Goal: Task Accomplishment & Management: Use online tool/utility

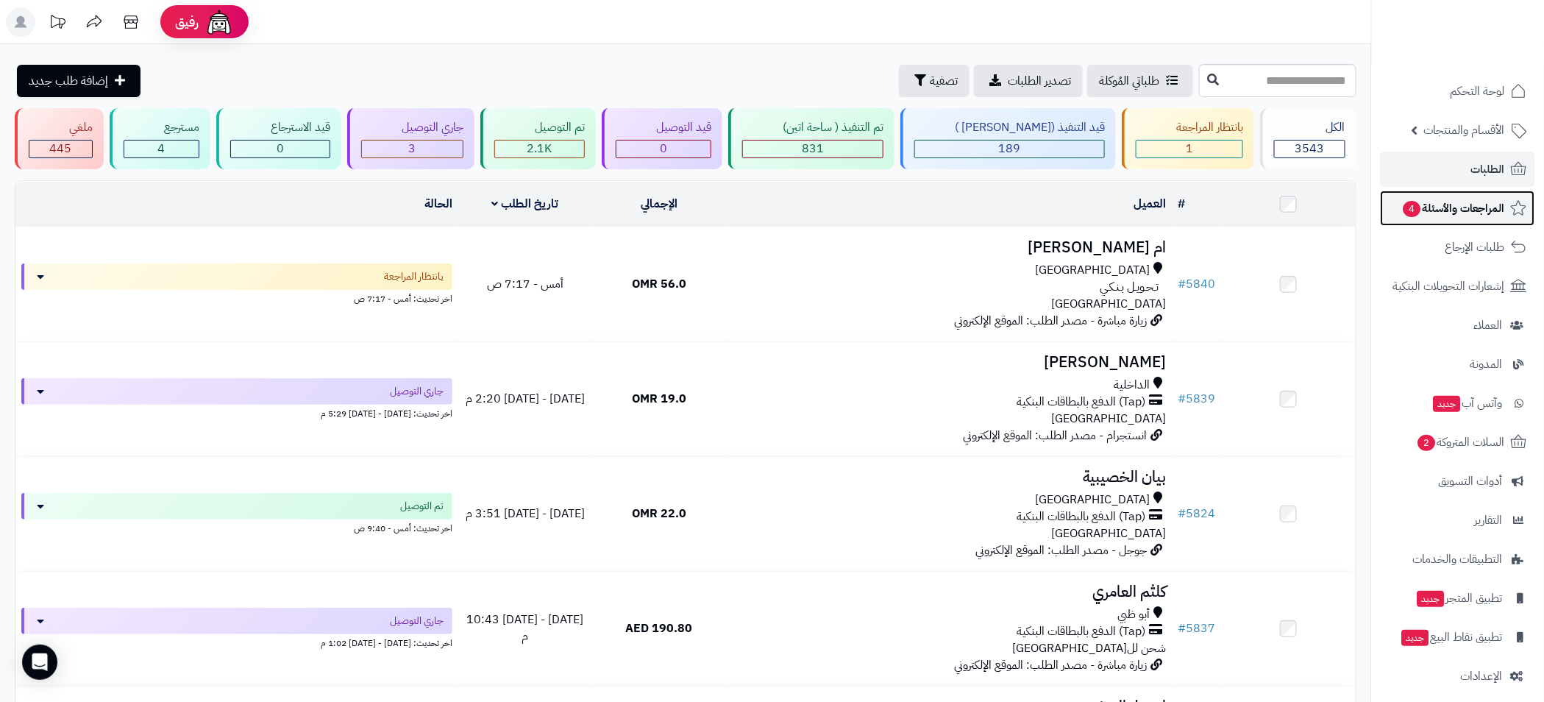
click at [1444, 213] on span "المراجعات والأسئلة 4" at bounding box center [1453, 208] width 103 height 21
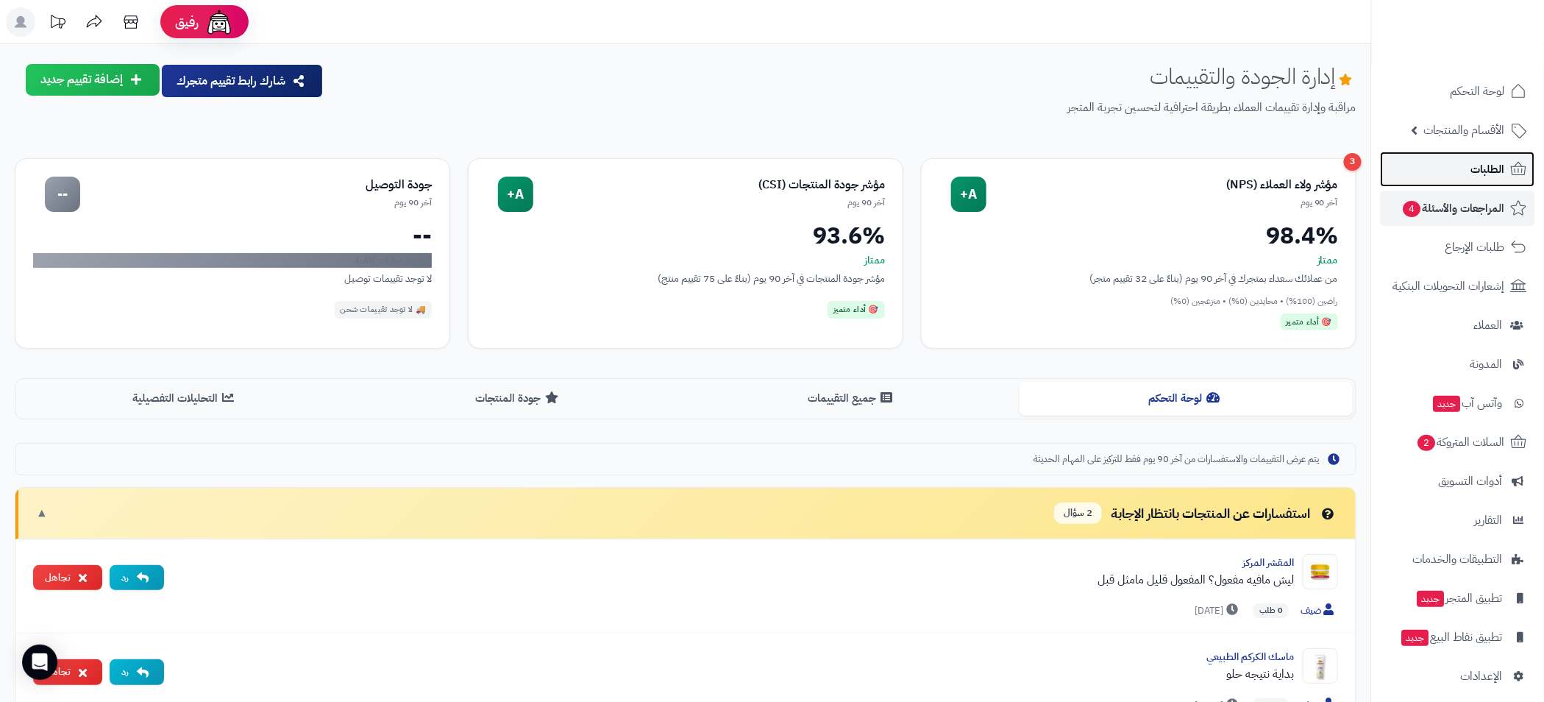
click at [1485, 169] on span "الطلبات" at bounding box center [1488, 169] width 34 height 21
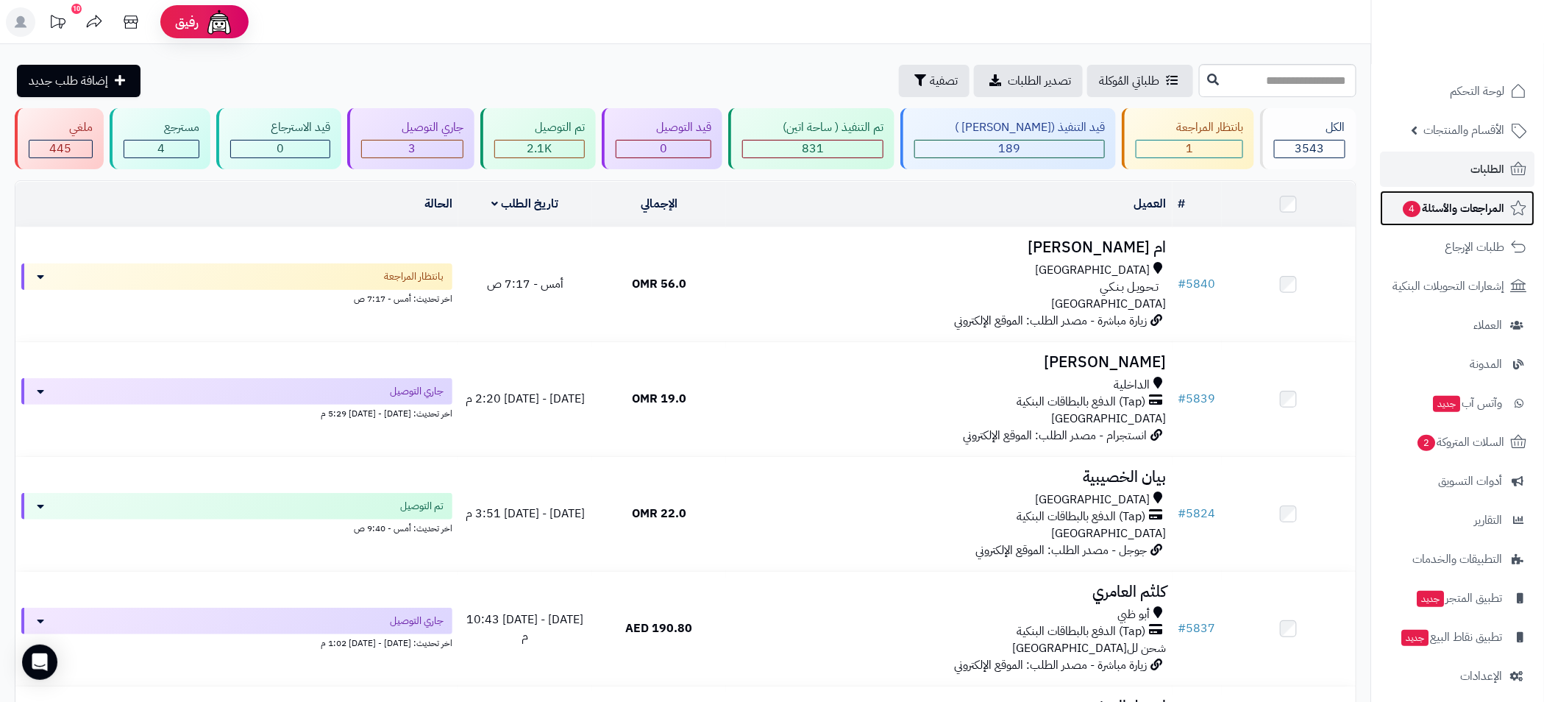
click at [1454, 217] on span "المراجعات والأسئلة 4" at bounding box center [1453, 208] width 103 height 21
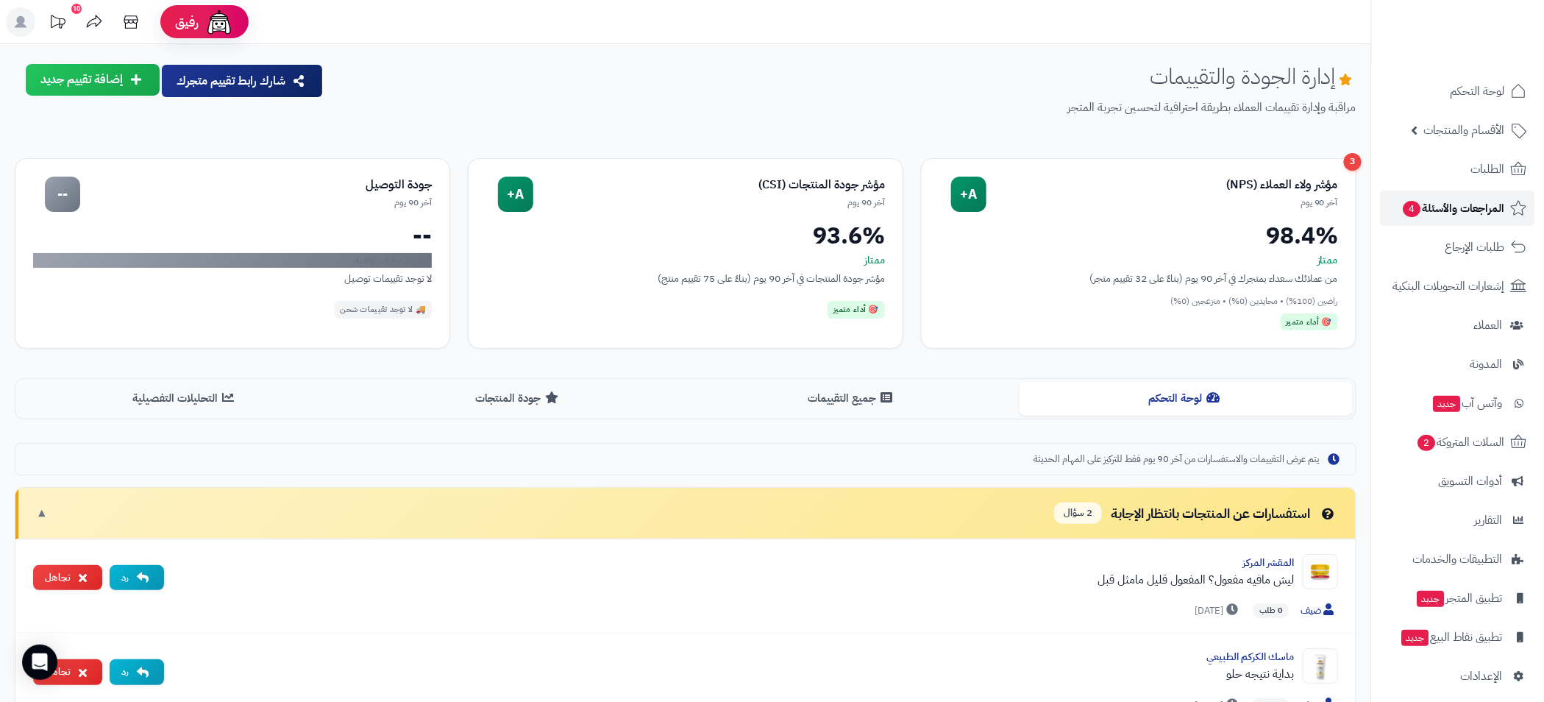
click at [1496, 207] on span "المراجعات والأسئلة 4" at bounding box center [1453, 208] width 103 height 21
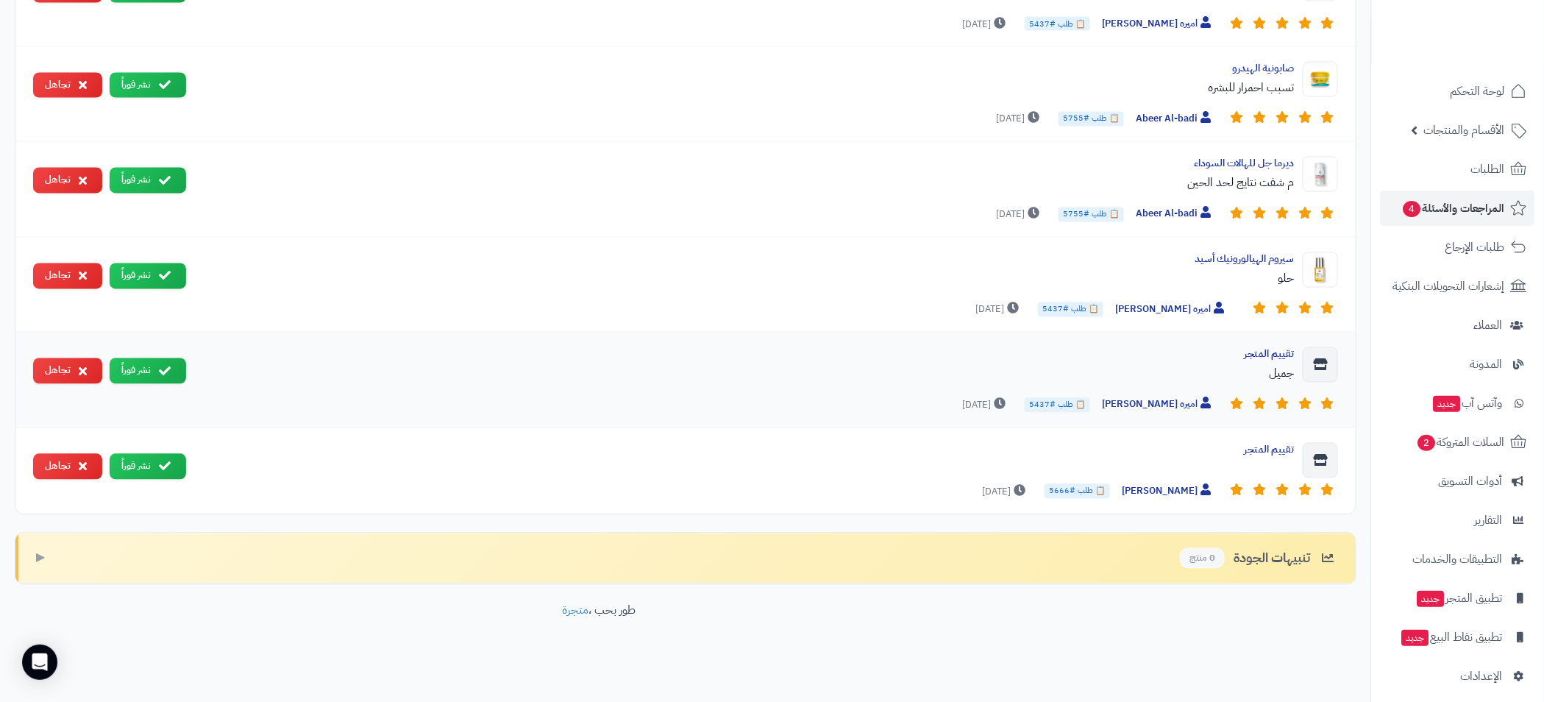
scroll to position [957, 0]
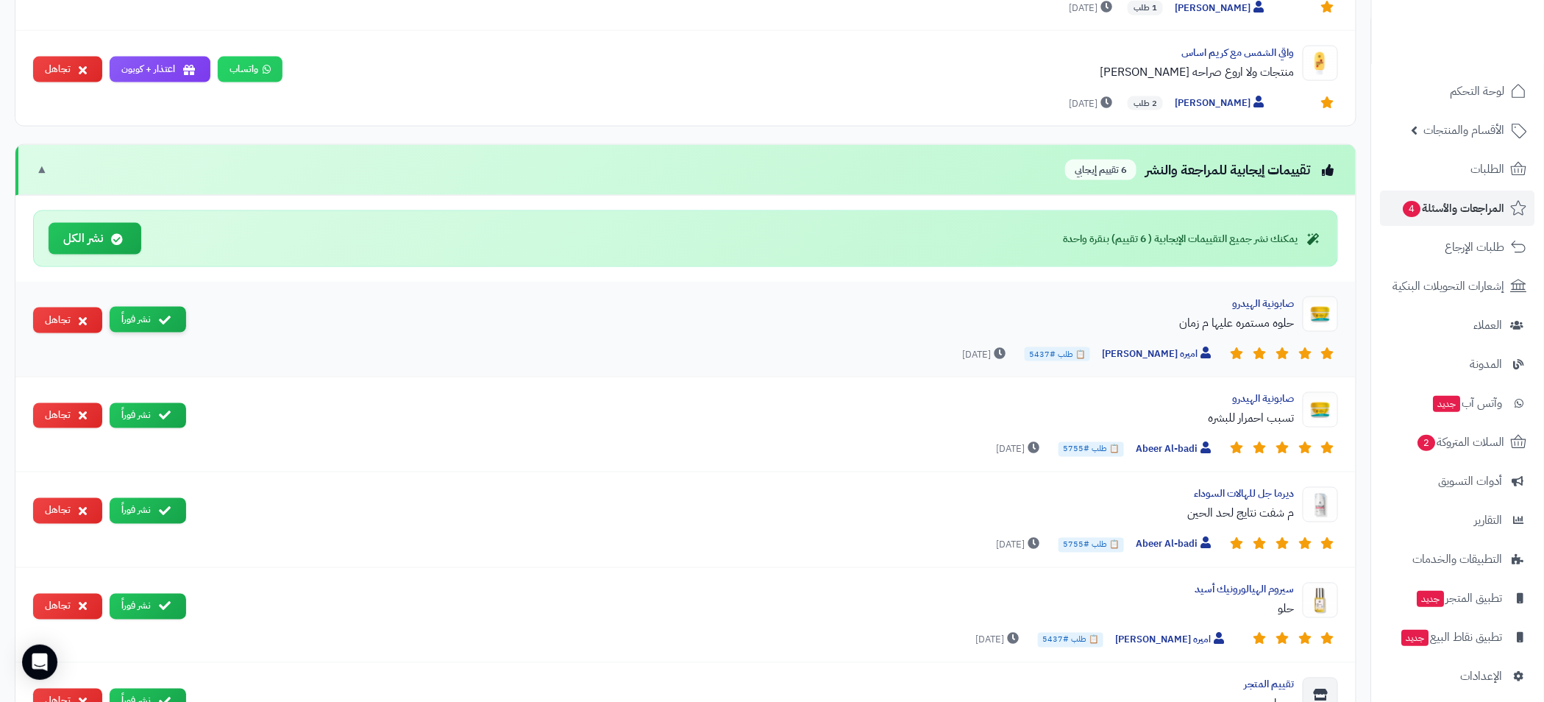
click at [149, 320] on button "نشر فوراً" at bounding box center [148, 320] width 77 height 26
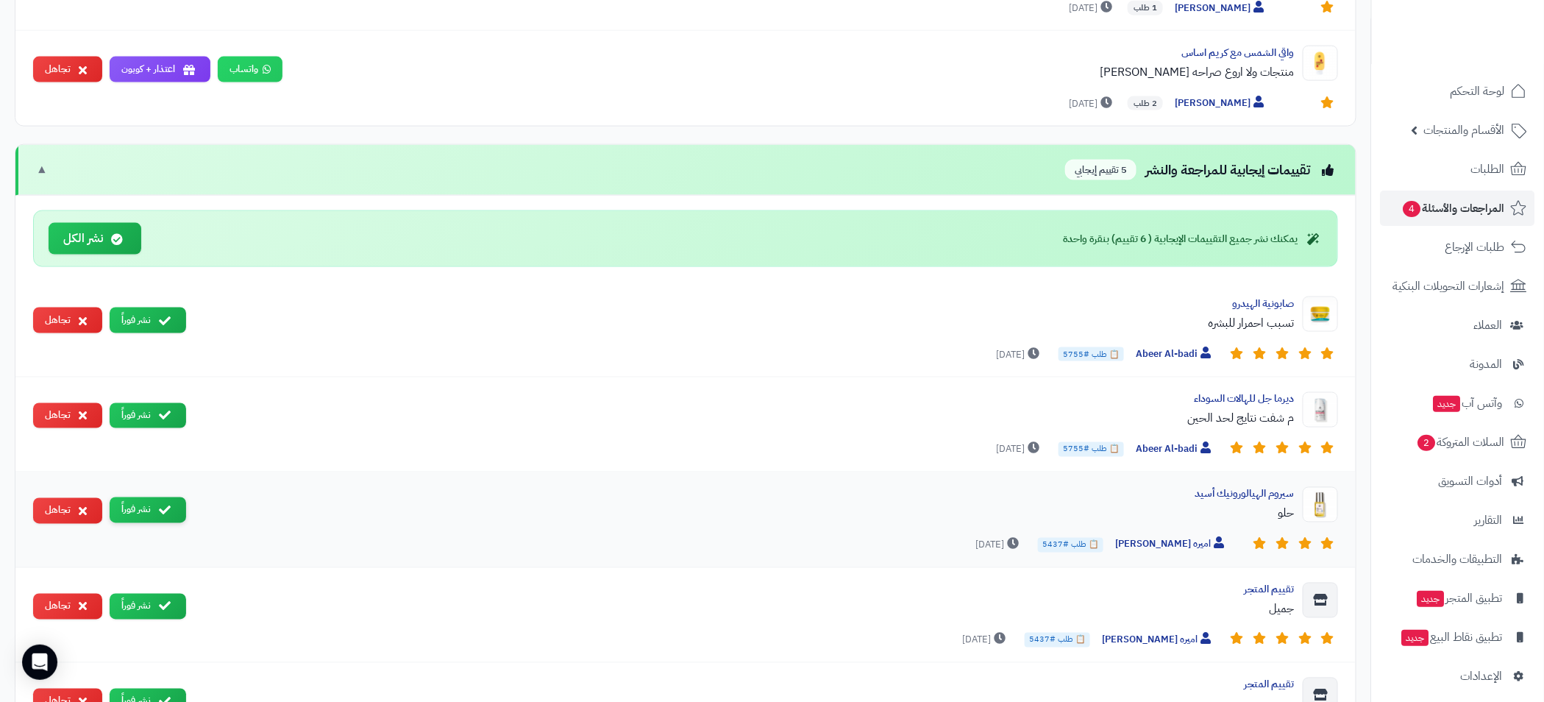
click at [151, 511] on button "نشر فوراً" at bounding box center [148, 510] width 77 height 26
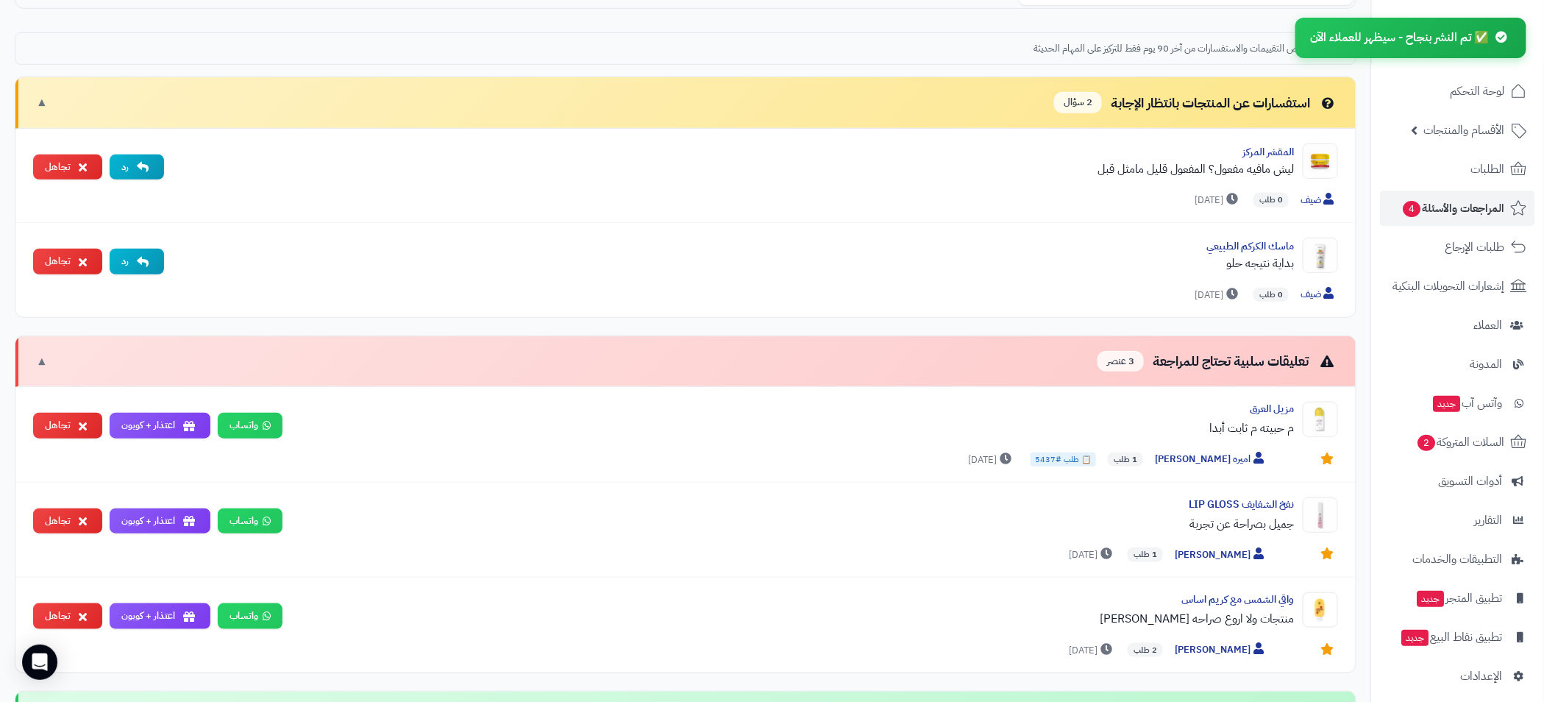
scroll to position [0, 0]
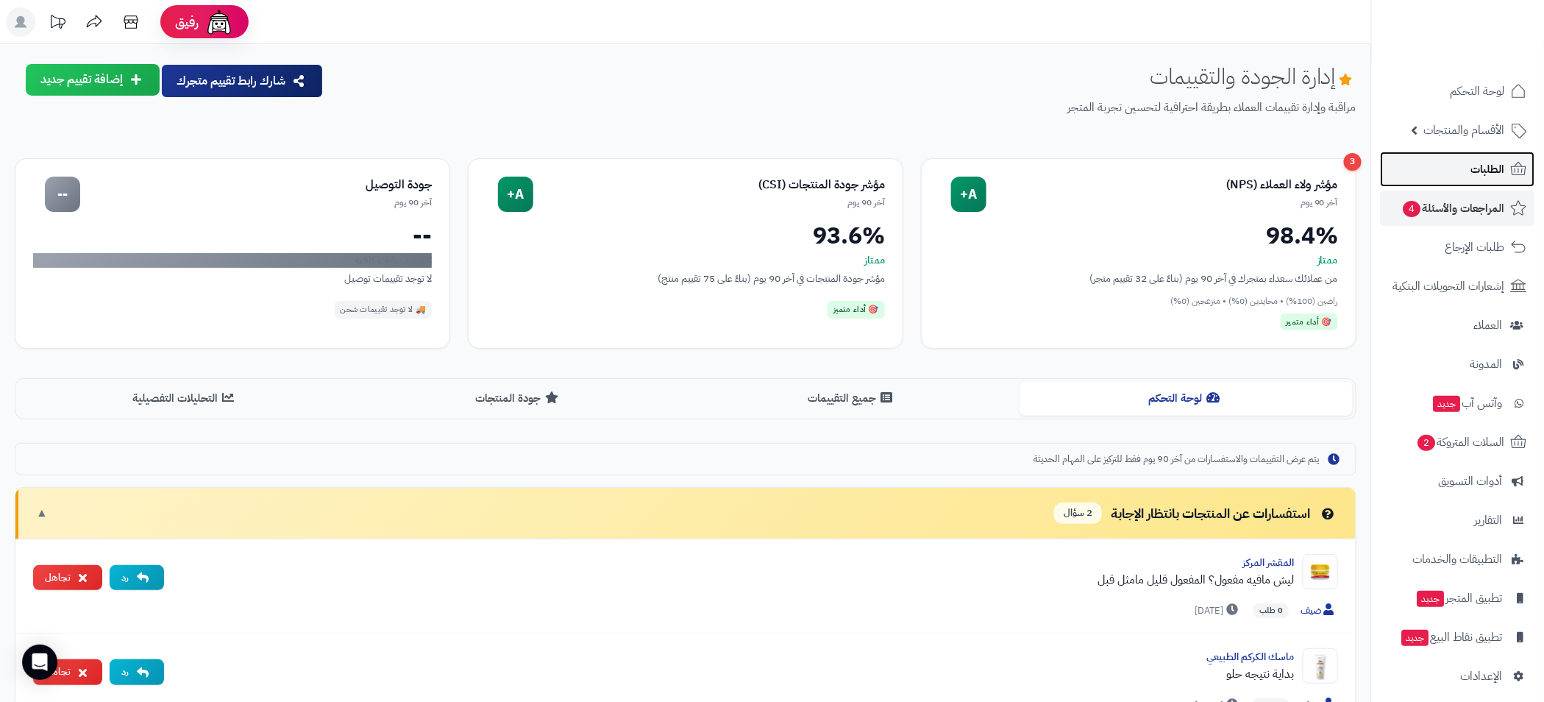
click at [1493, 179] on span "الطلبات" at bounding box center [1488, 169] width 34 height 21
